Goal: Transaction & Acquisition: Purchase product/service

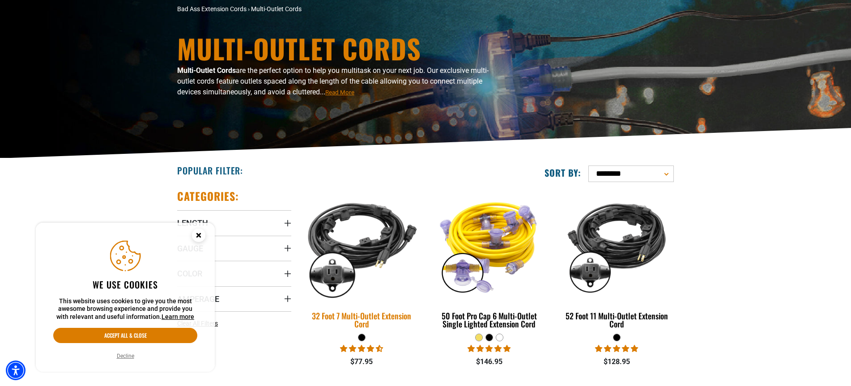
scroll to position [75, 0]
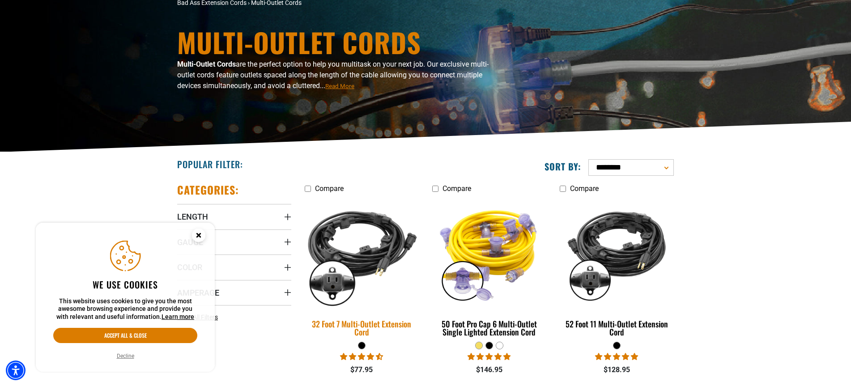
click at [374, 233] on img at bounding box center [361, 253] width 125 height 114
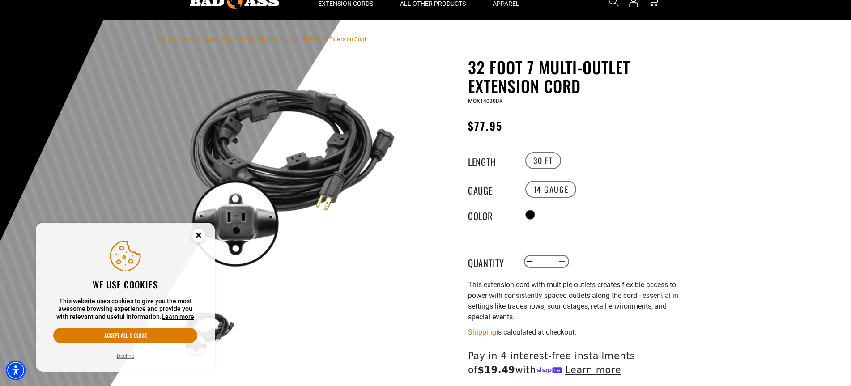
scroll to position [40, 0]
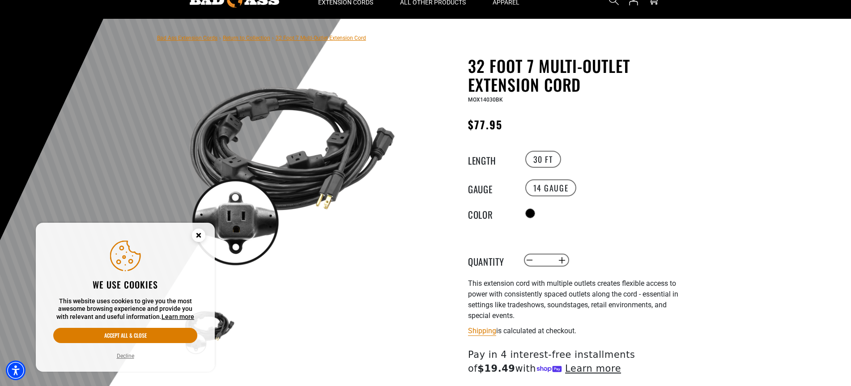
click at [201, 234] on circle "Close this option" at bounding box center [198, 235] width 13 height 13
